Goal: Information Seeking & Learning: Learn about a topic

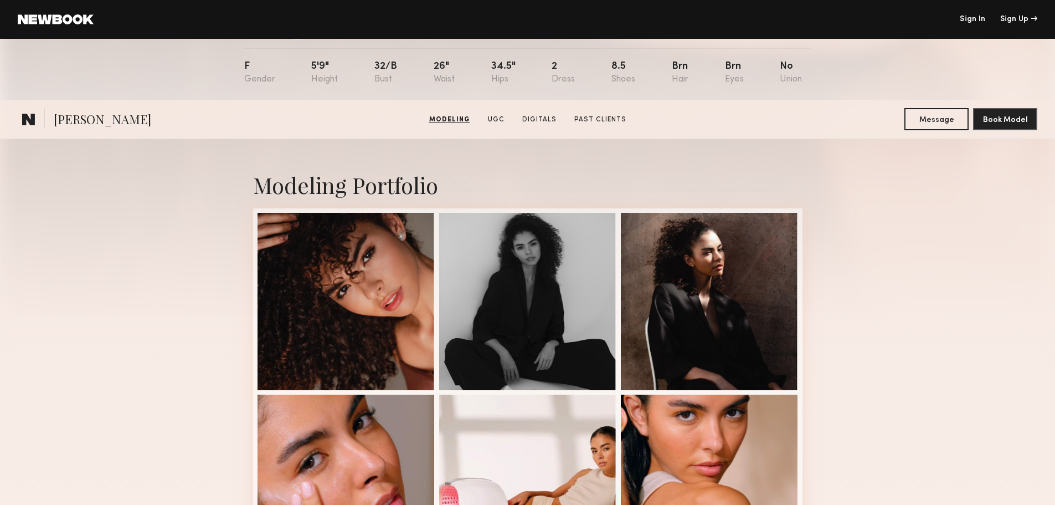
scroll to position [55, 0]
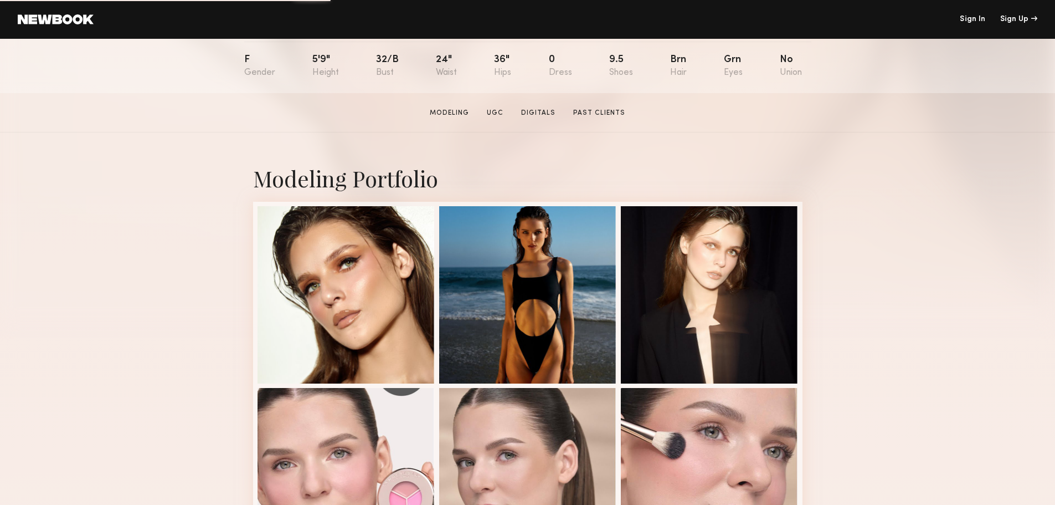
scroll to position [332, 0]
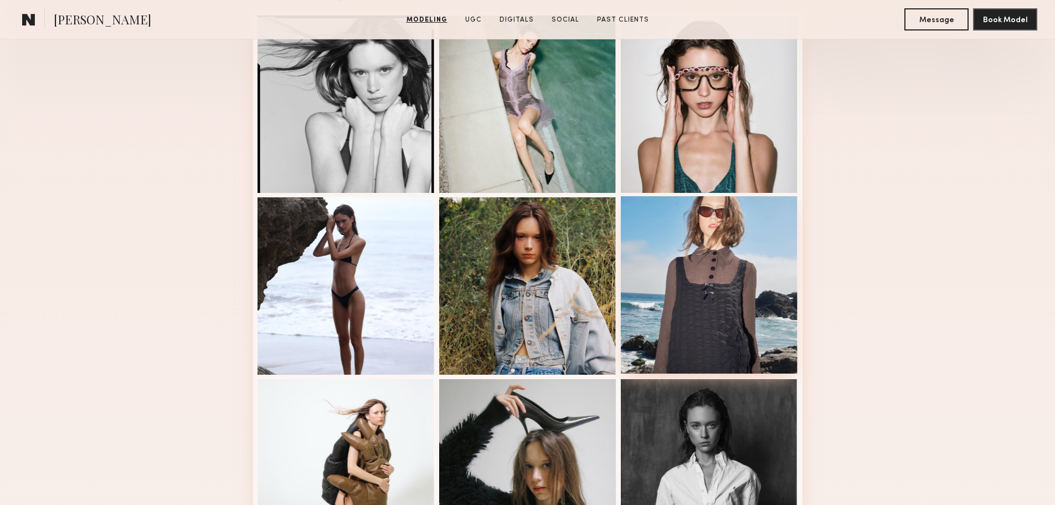
scroll to position [277, 0]
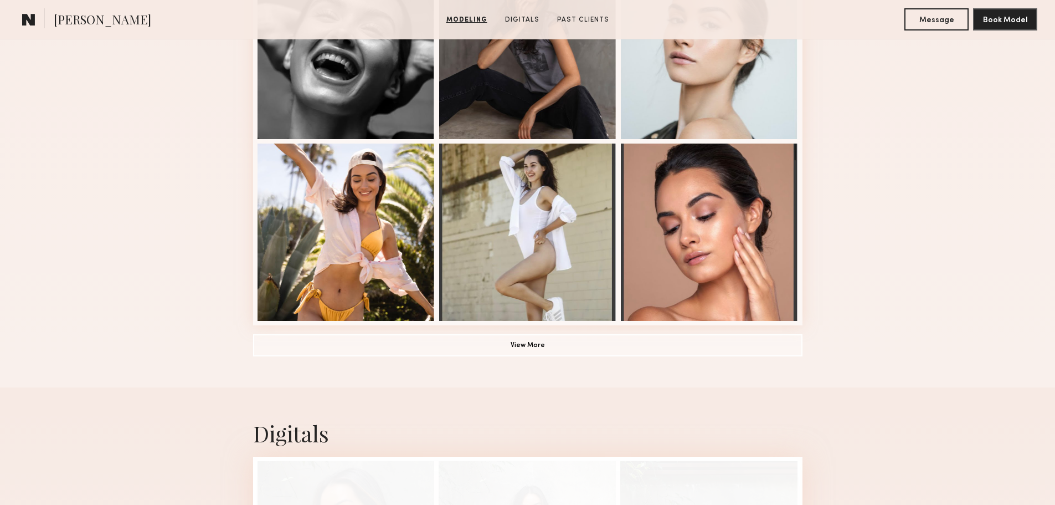
scroll to position [665, 0]
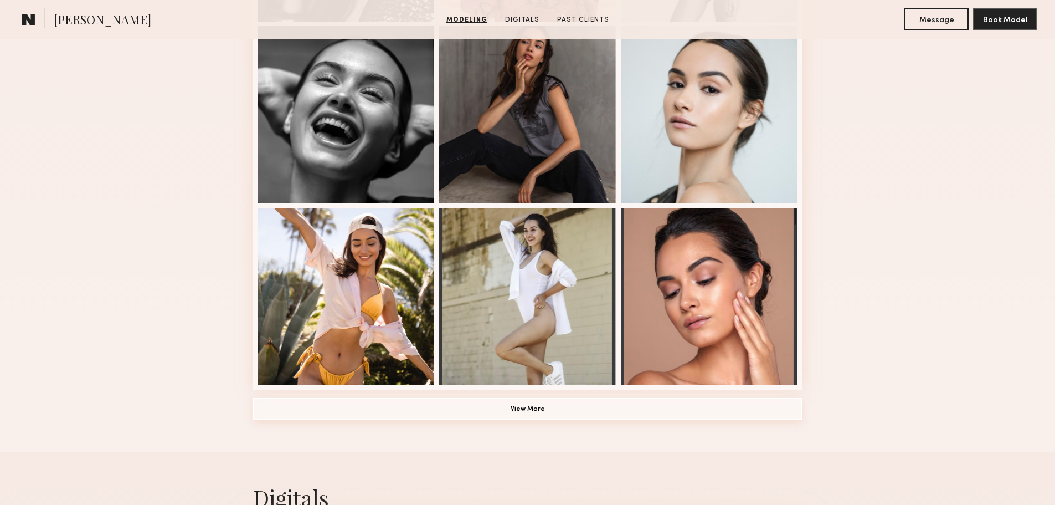
click at [536, 413] on button "View More" at bounding box center [528, 409] width 550 height 22
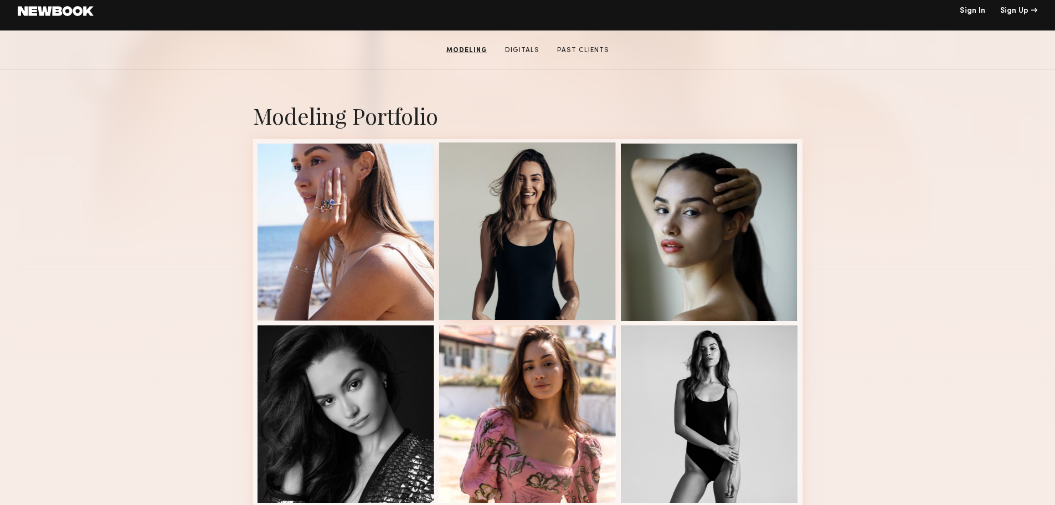
scroll to position [0, 0]
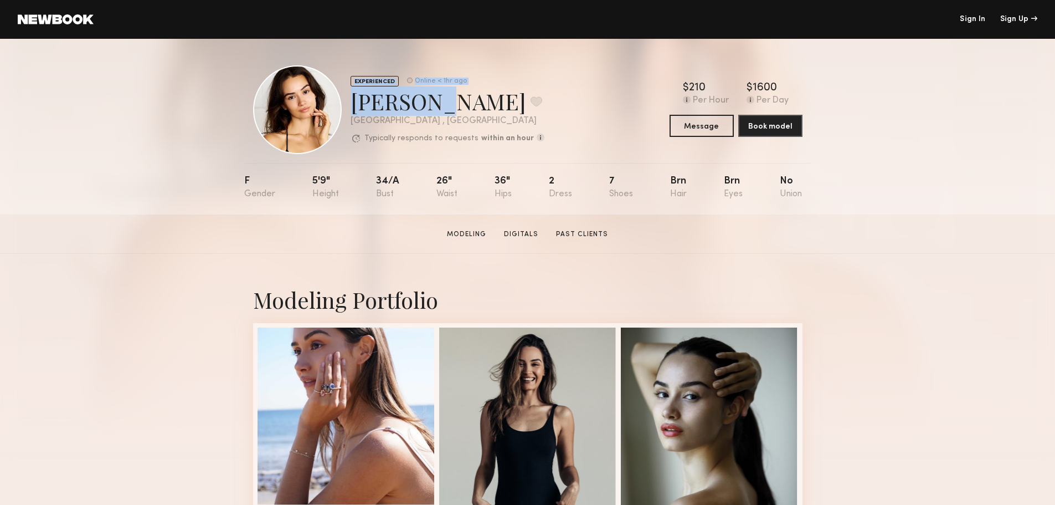
drag, startPoint x: 431, startPoint y: 109, endPoint x: 341, endPoint y: 102, distance: 90.0
click at [341, 102] on div "EXPERIENCED Online < 1hr ago Hania R. Favorite Los Angeles , CA Typically respo…" at bounding box center [398, 109] width 291 height 89
click at [414, 107] on div "Hania R. Favorite" at bounding box center [448, 100] width 194 height 29
click at [428, 106] on div "Hania R. Favorite" at bounding box center [448, 100] width 194 height 29
drag, startPoint x: 434, startPoint y: 107, endPoint x: 356, endPoint y: 101, distance: 78.4
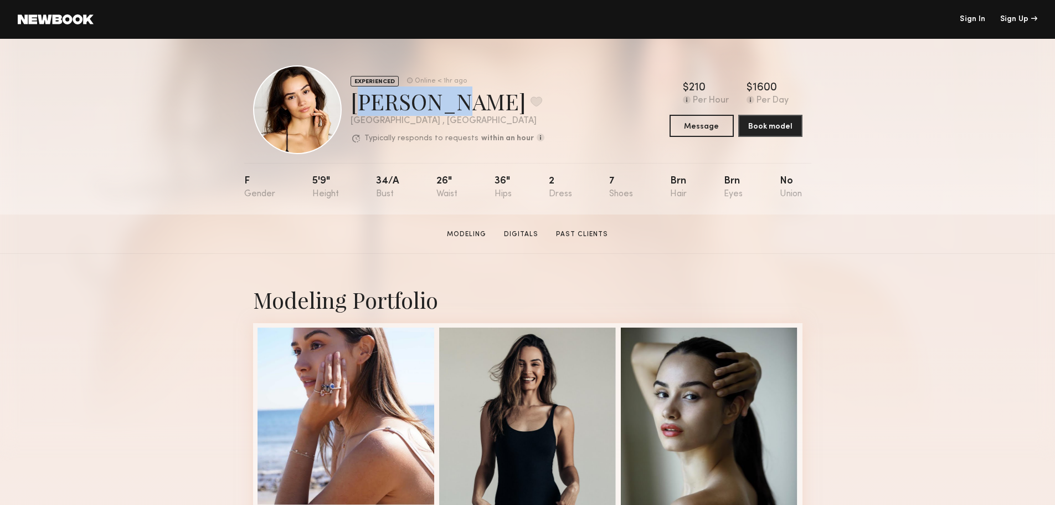
click at [356, 101] on div "Hania R. Favorite" at bounding box center [448, 100] width 194 height 29
copy div "Hania R."
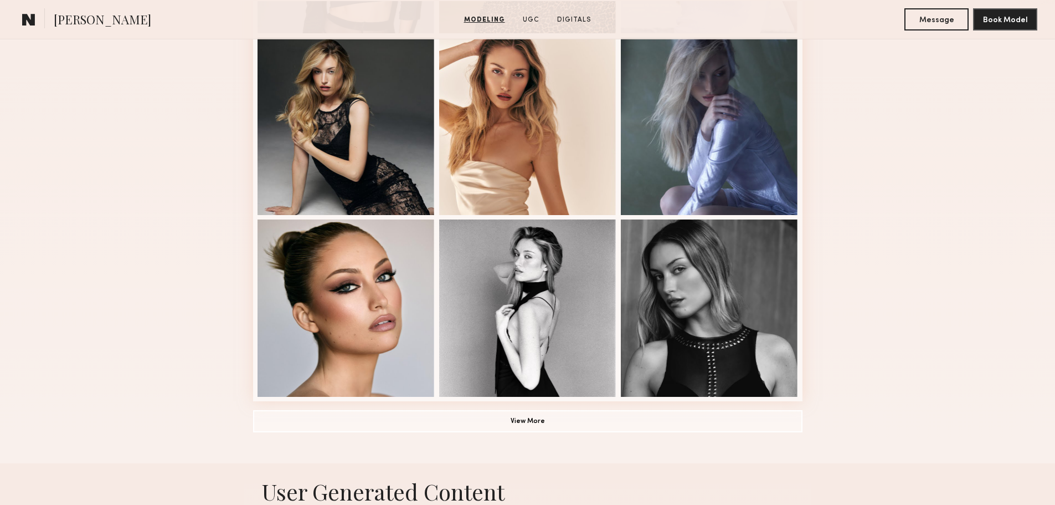
scroll to position [665, 0]
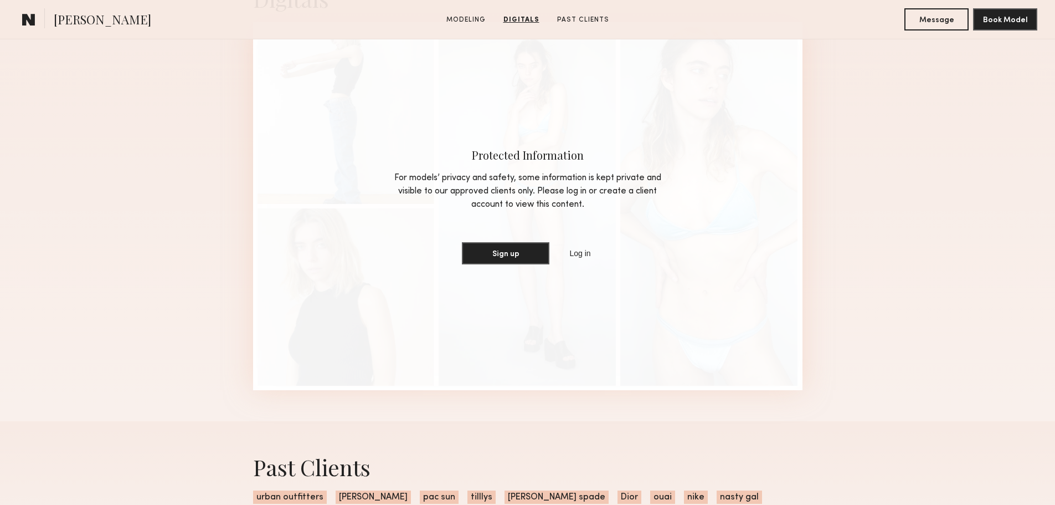
scroll to position [831, 0]
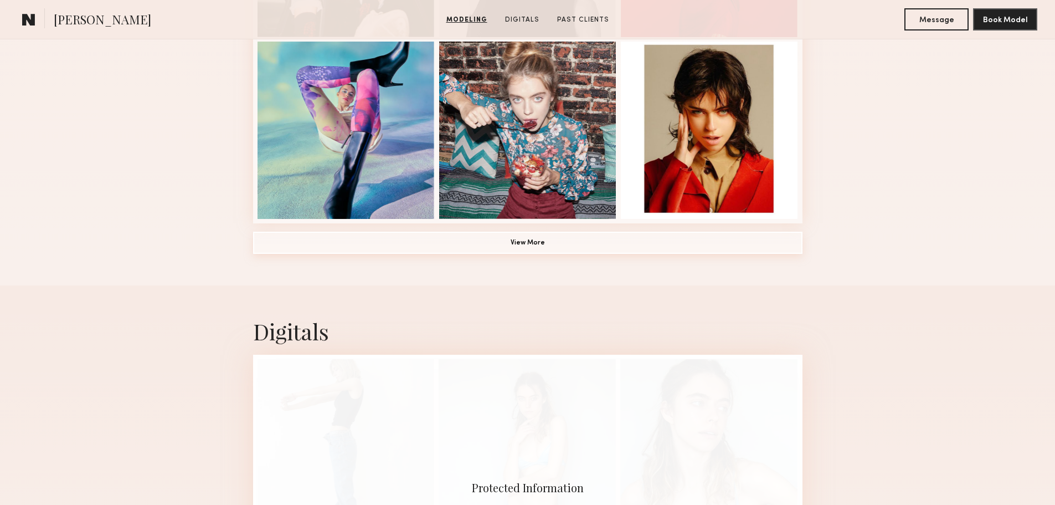
click at [531, 240] on button "View More" at bounding box center [528, 243] width 550 height 22
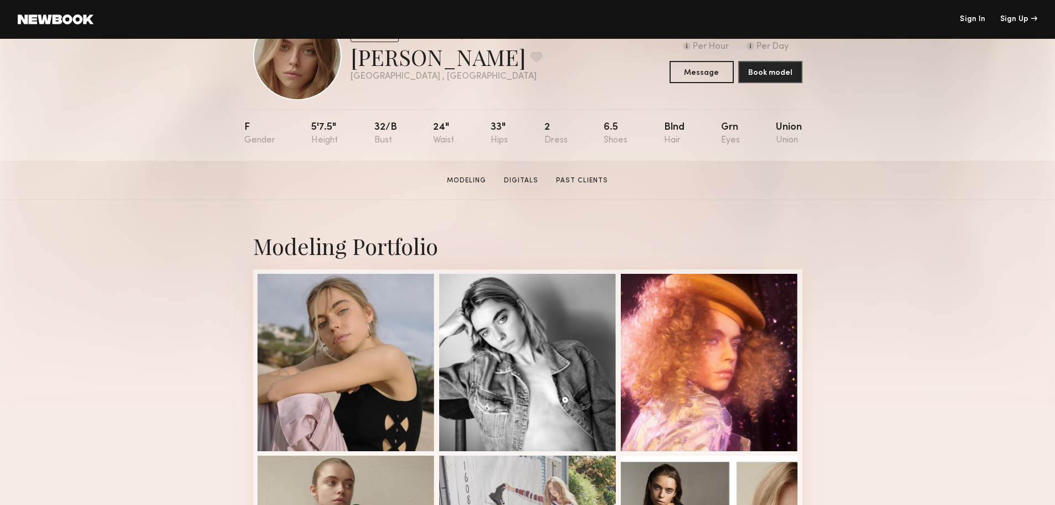
scroll to position [0, 0]
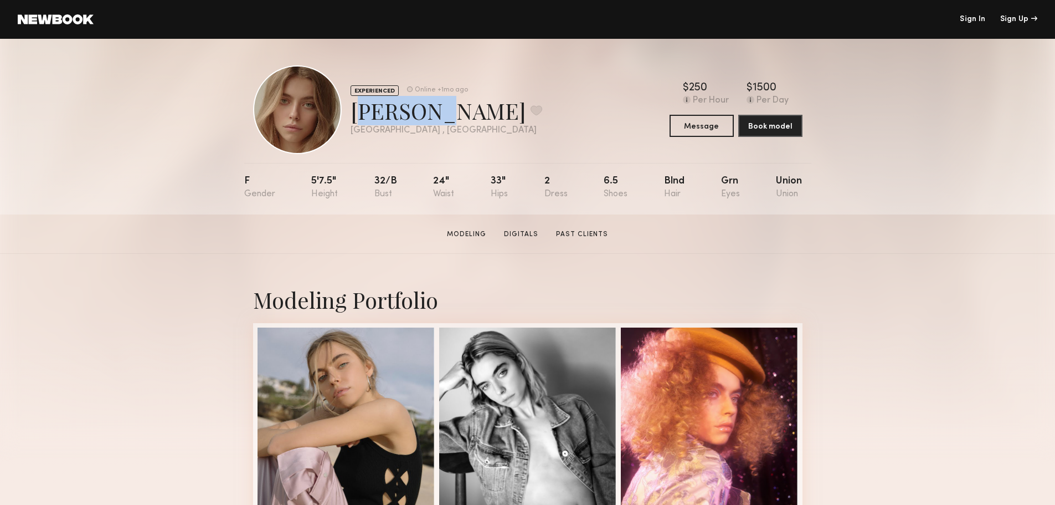
drag, startPoint x: 428, startPoint y: 116, endPoint x: 355, endPoint y: 110, distance: 73.3
click at [355, 110] on div "[PERSON_NAME] Favorite" at bounding box center [447, 110] width 192 height 29
copy div "[PERSON_NAME]"
